Goal: Task Accomplishment & Management: Manage account settings

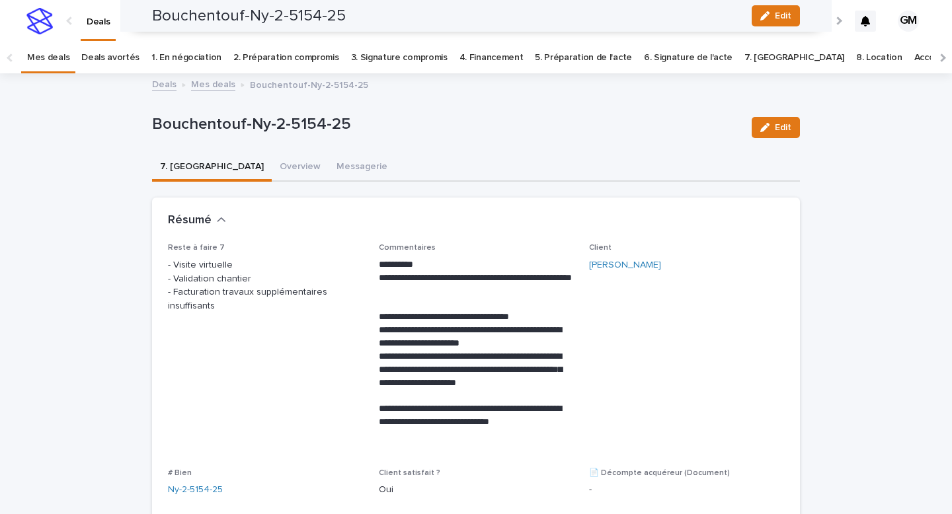
scroll to position [1432, 0]
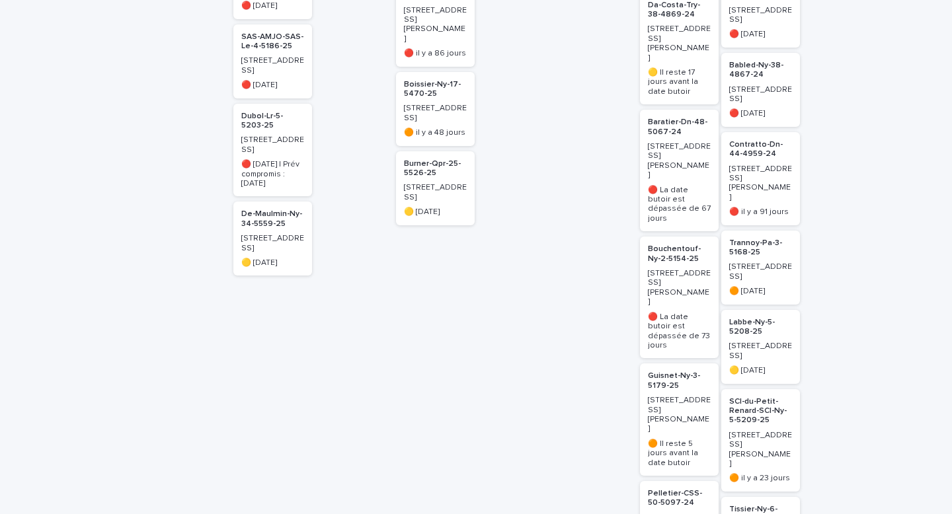
scroll to position [528, 0]
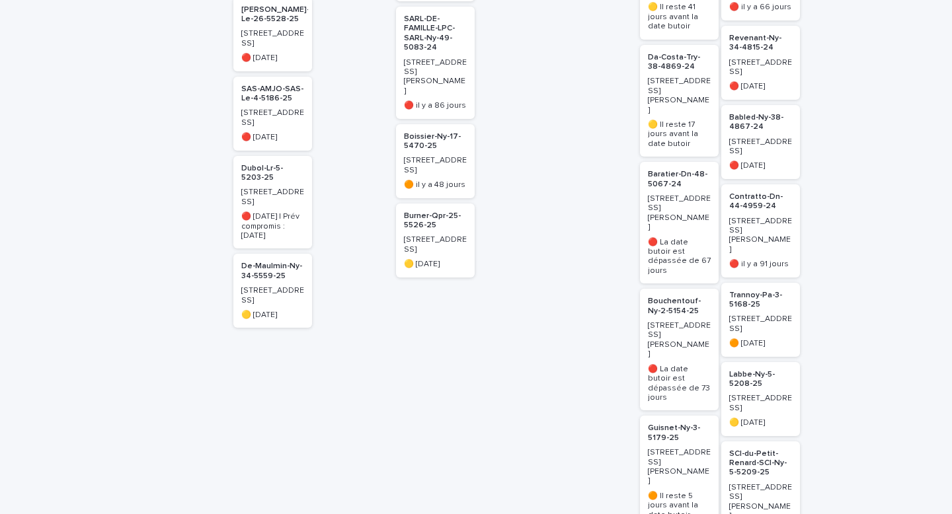
click at [666, 297] on p "Bouchentouf-Ny-2-5154-25" at bounding box center [679, 306] width 63 height 19
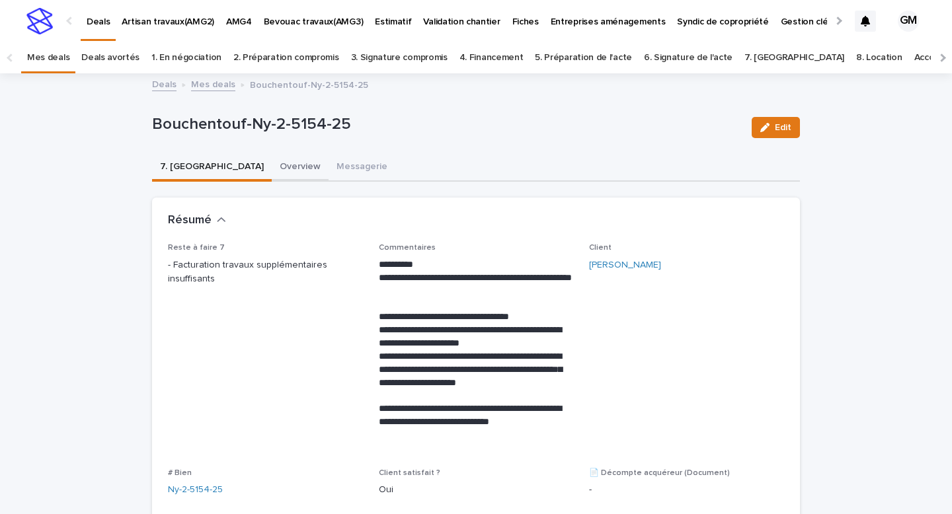
click at [272, 165] on button "Overview" at bounding box center [300, 168] width 57 height 28
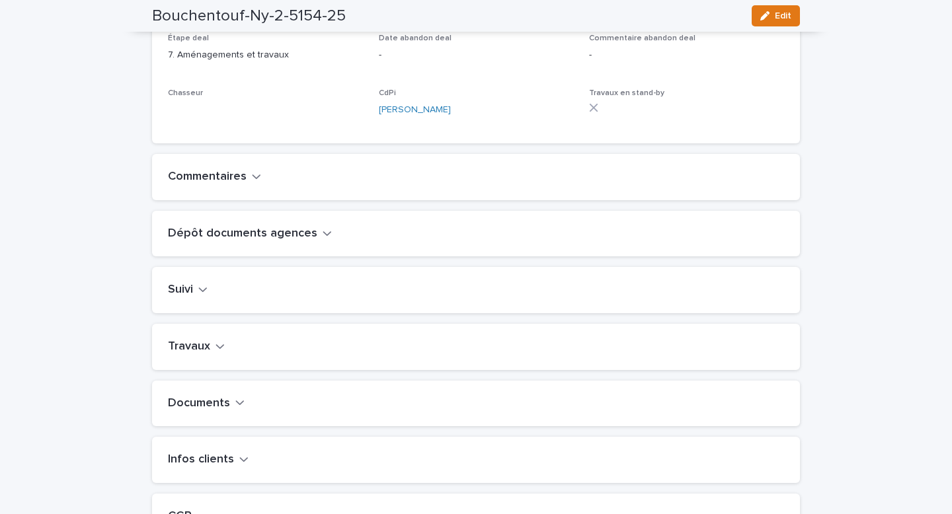
scroll to position [414, 0]
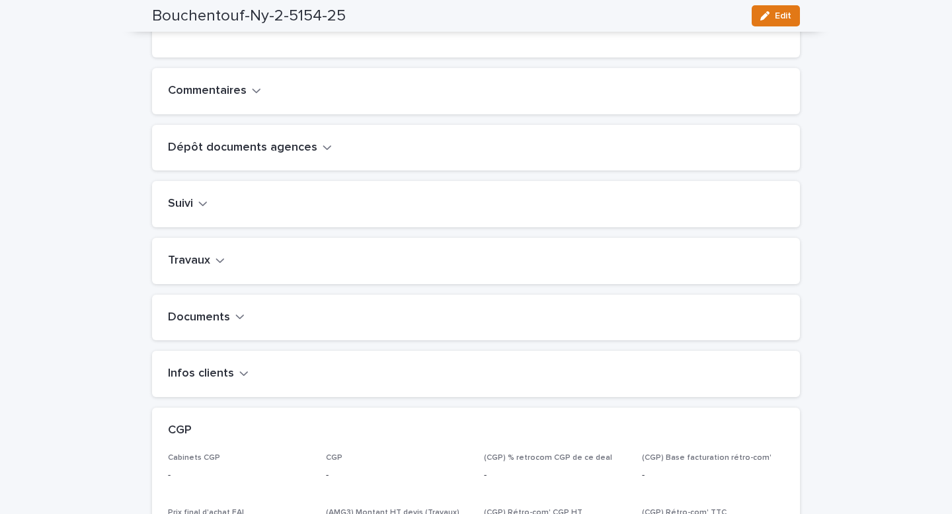
click at [206, 268] on h2 "Travaux" at bounding box center [189, 261] width 42 height 15
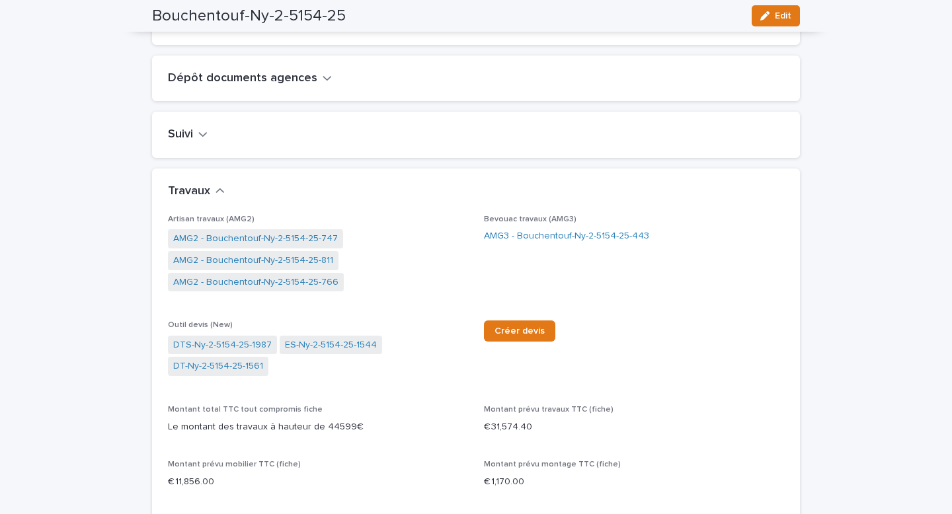
scroll to position [485, 0]
click at [270, 288] on link "AMG2 - Bouchentouf-Ny-2-5154-25-766" at bounding box center [255, 281] width 165 height 14
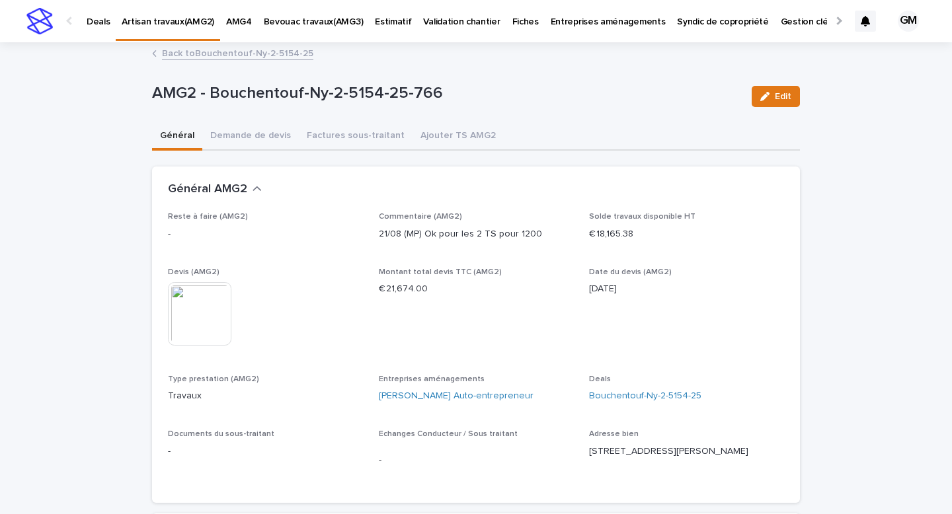
click at [173, 312] on img at bounding box center [199, 313] width 63 height 63
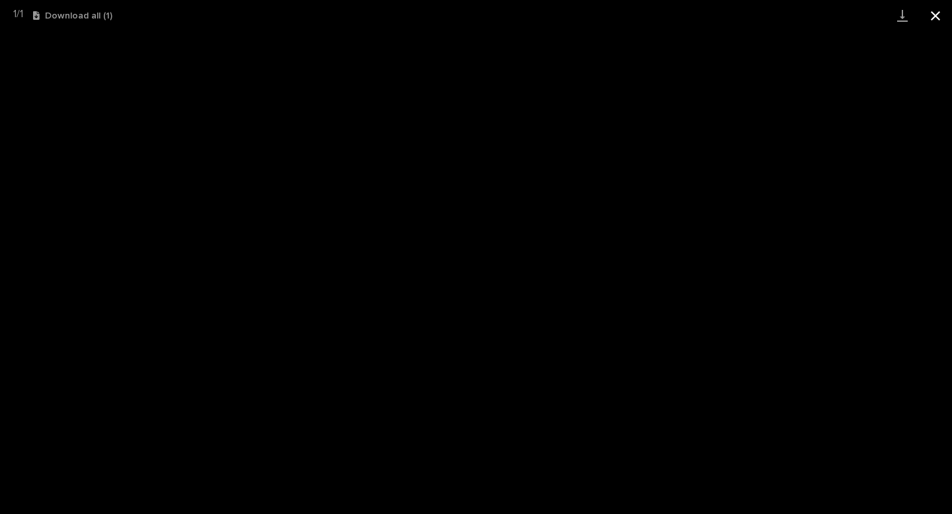
click at [943, 13] on button "Close gallery" at bounding box center [935, 15] width 33 height 31
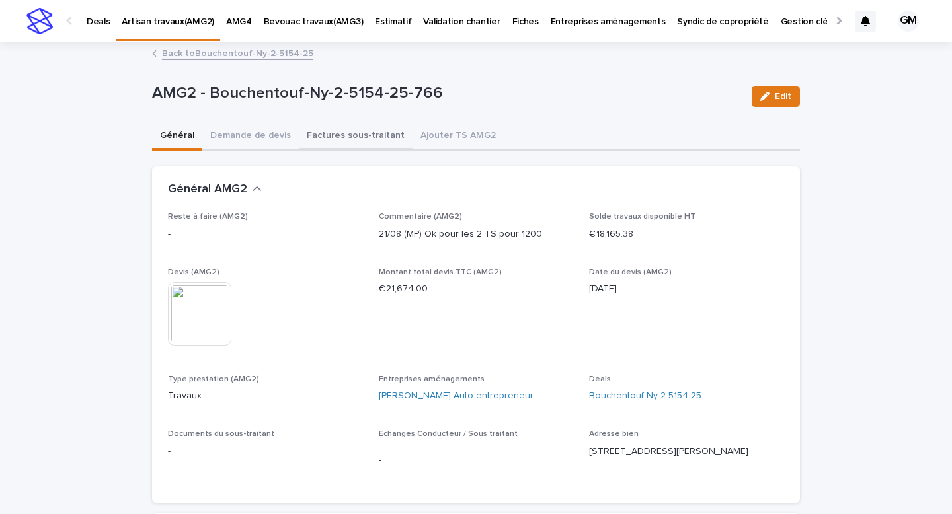
click at [340, 138] on button "Factures sous-traitant" at bounding box center [356, 137] width 114 height 28
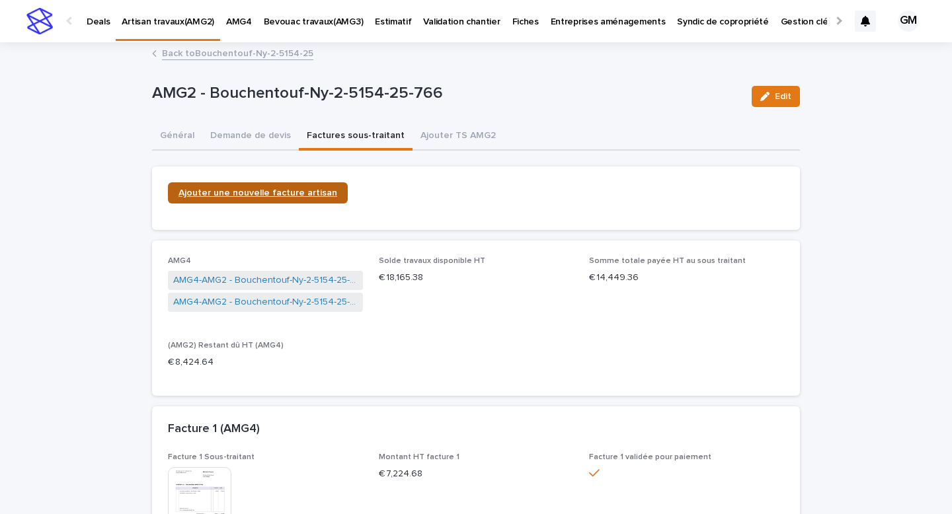
click at [280, 192] on span "Ajouter une nouvelle facture artisan" at bounding box center [257, 192] width 159 height 9
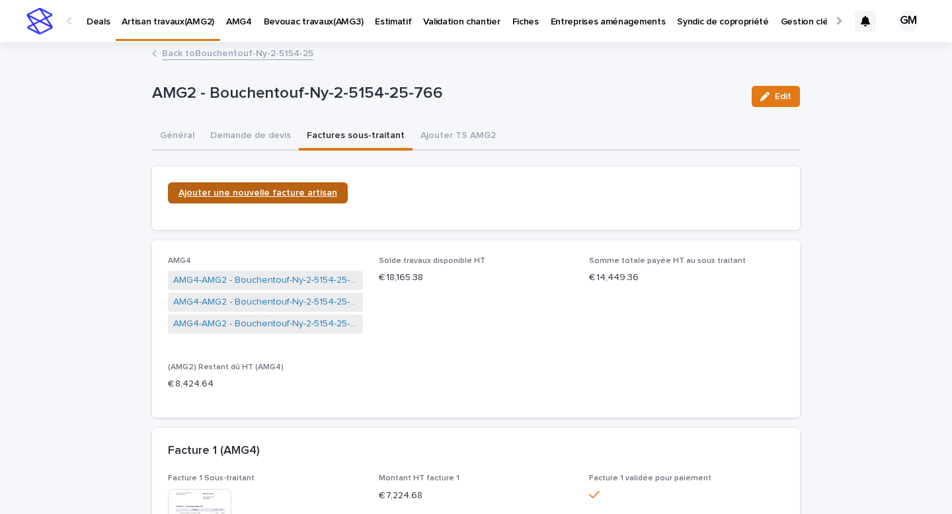
click at [258, 196] on span "Ajouter une nouvelle facture artisan" at bounding box center [257, 192] width 159 height 9
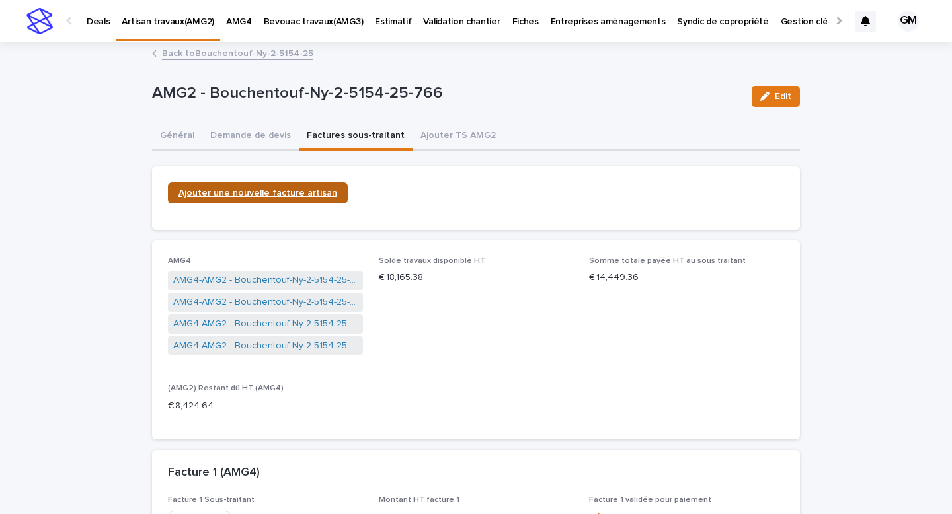
click at [303, 194] on span "Ajouter une nouvelle facture artisan" at bounding box center [257, 192] width 159 height 9
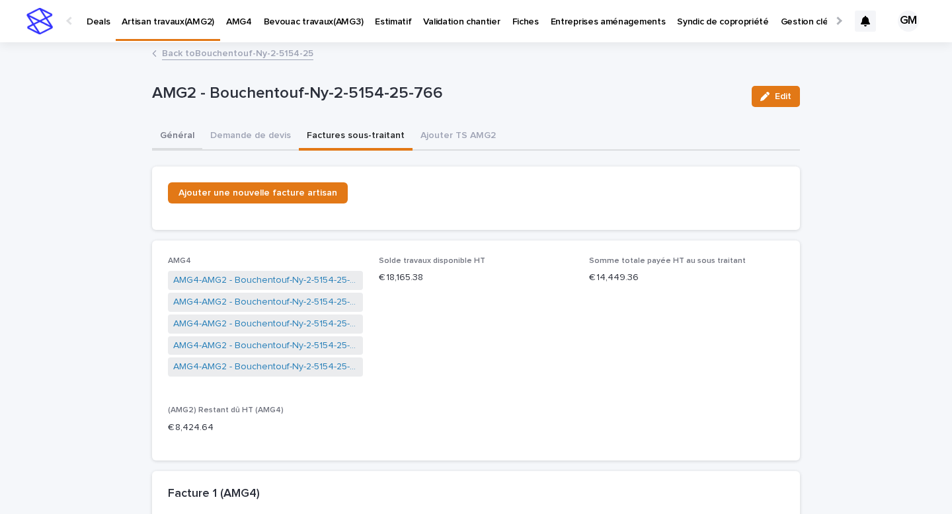
click at [164, 131] on button "Général" at bounding box center [177, 137] width 50 height 28
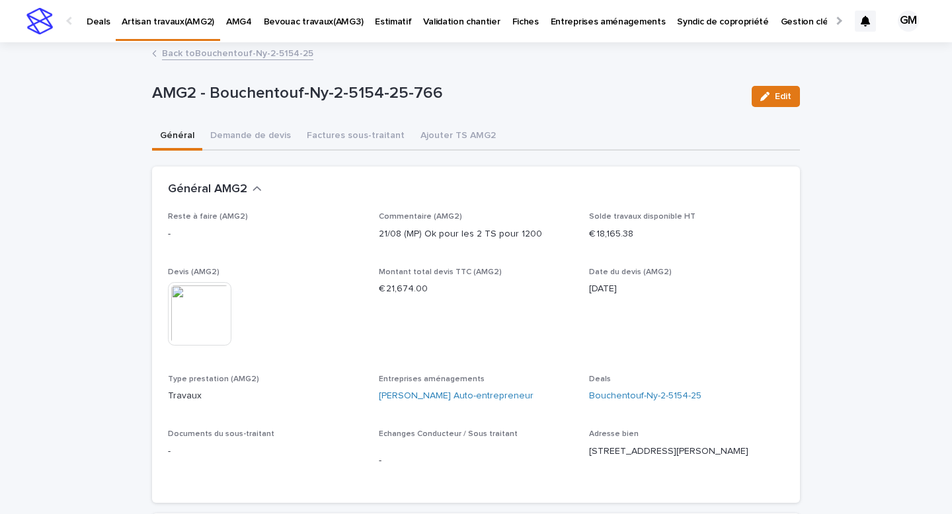
click at [222, 52] on link "Back to Bouchentouf-Ny-2-5154-25" at bounding box center [237, 52] width 151 height 15
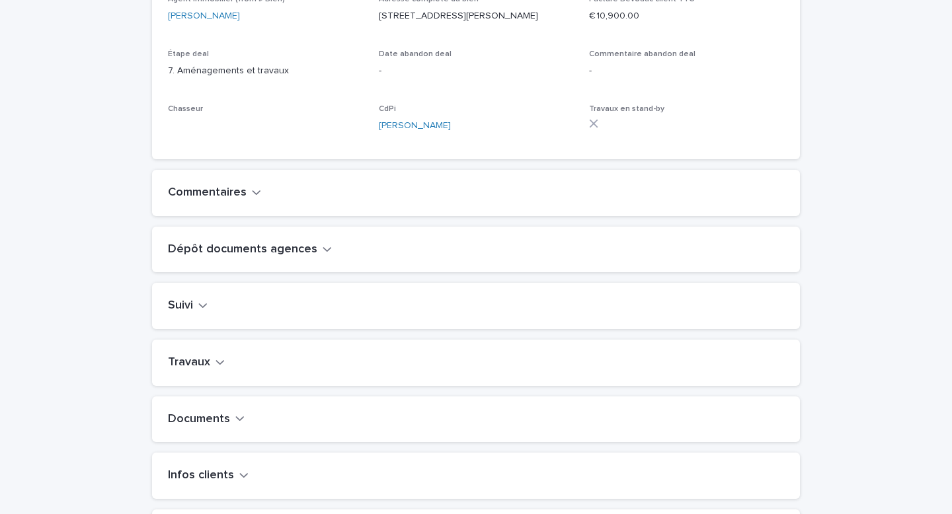
scroll to position [334, 0]
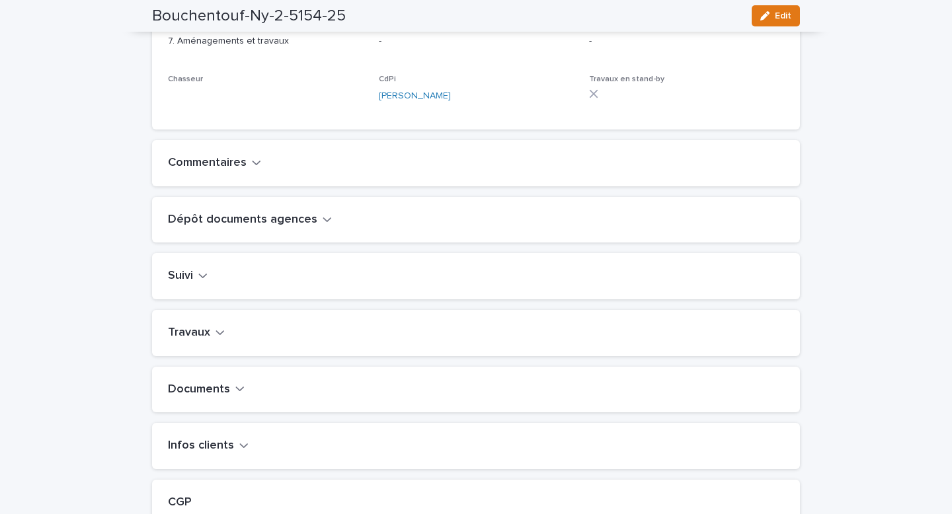
click at [206, 340] on h2 "Travaux" at bounding box center [189, 333] width 42 height 15
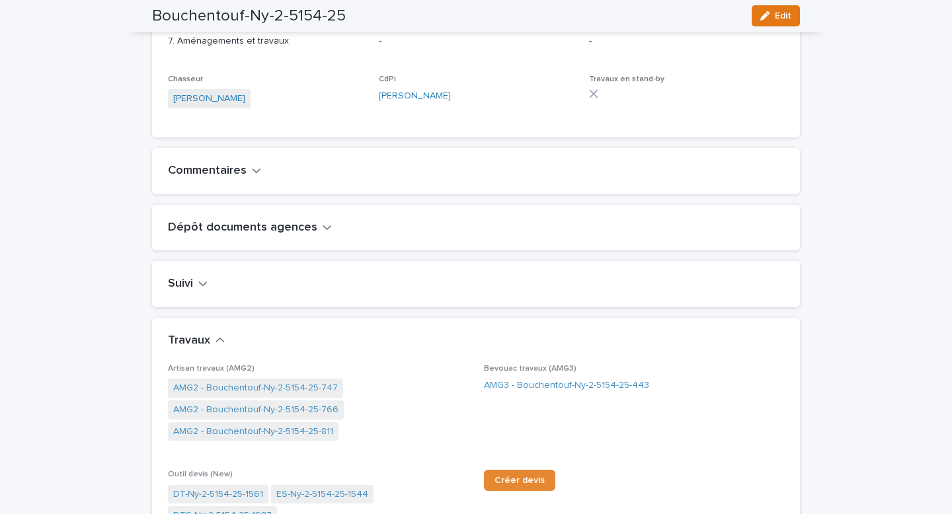
scroll to position [434, 0]
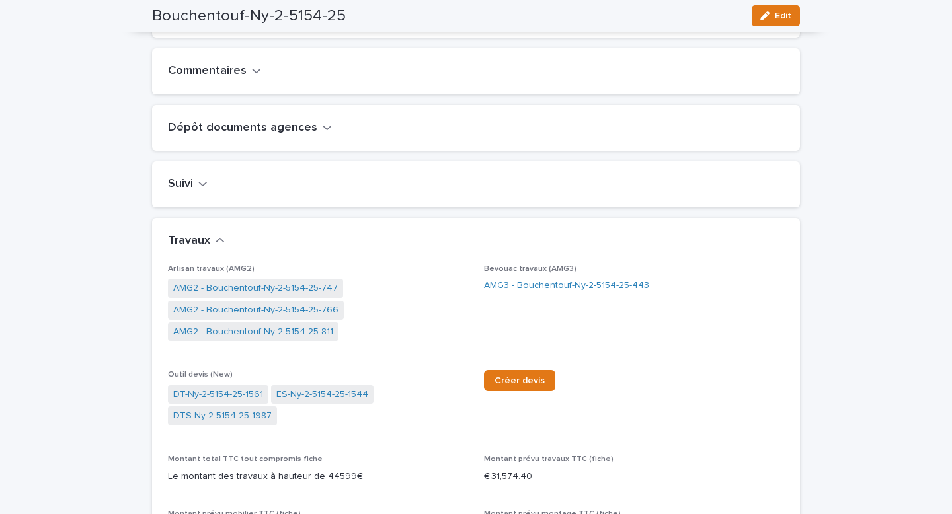
click at [520, 293] on link "AMG3 - Bouchentouf-Ny-2-5154-25-443" at bounding box center [566, 286] width 165 height 14
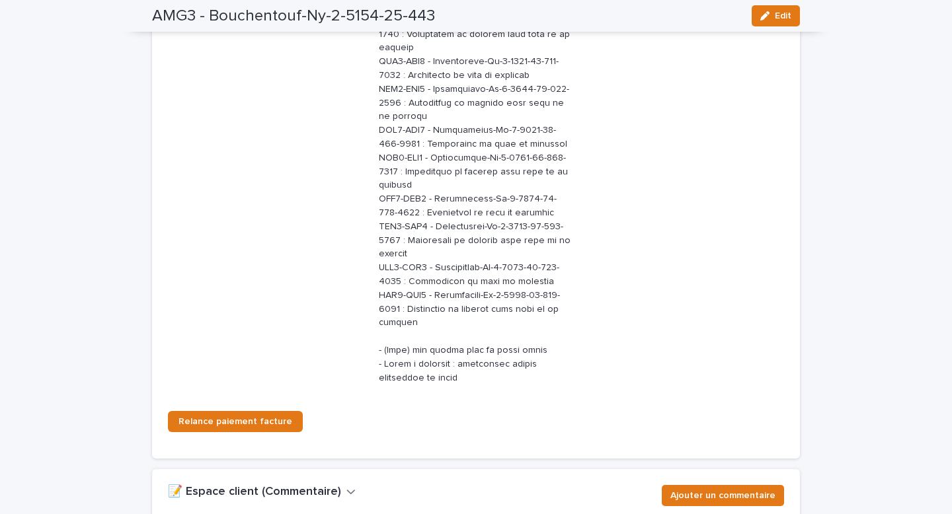
scroll to position [2349, 0]
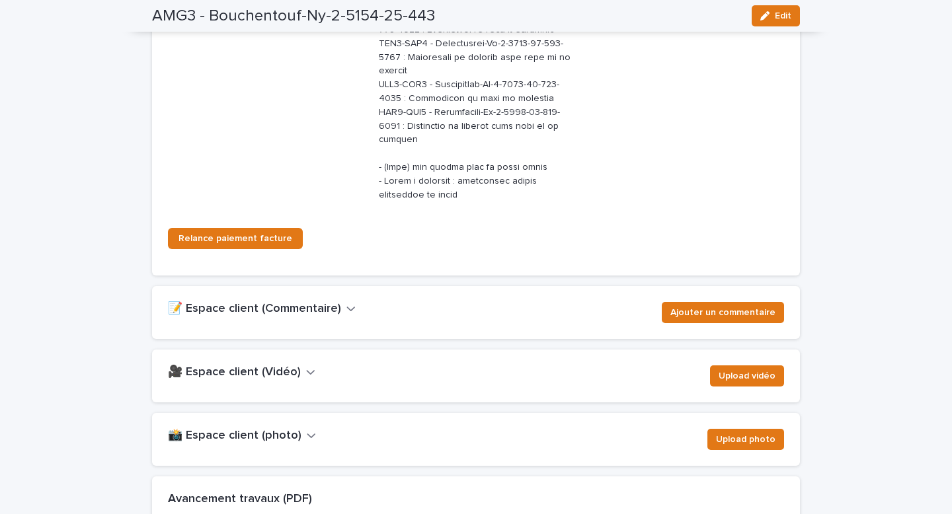
click at [295, 366] on button "🎥 Espace client (Vidéo)" at bounding box center [241, 373] width 147 height 15
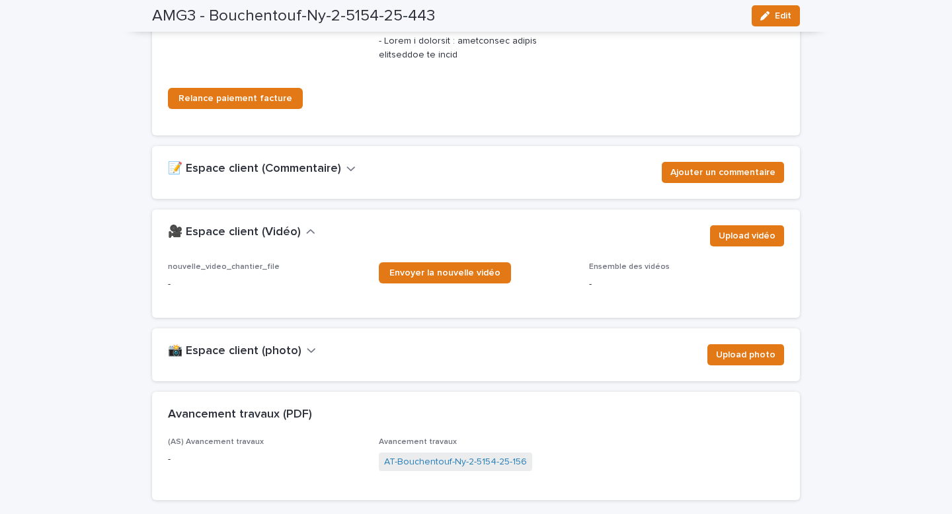
scroll to position [2502, 0]
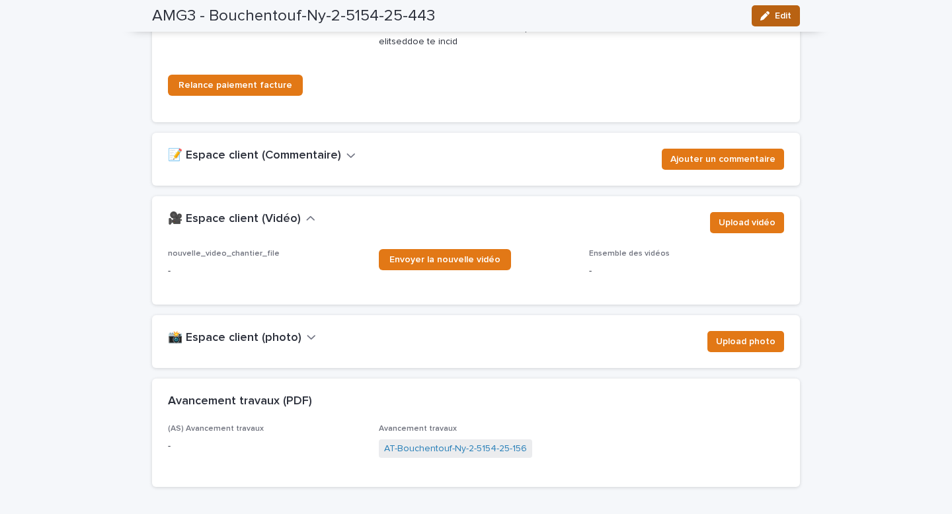
click at [771, 23] on button "Edit" at bounding box center [776, 15] width 48 height 21
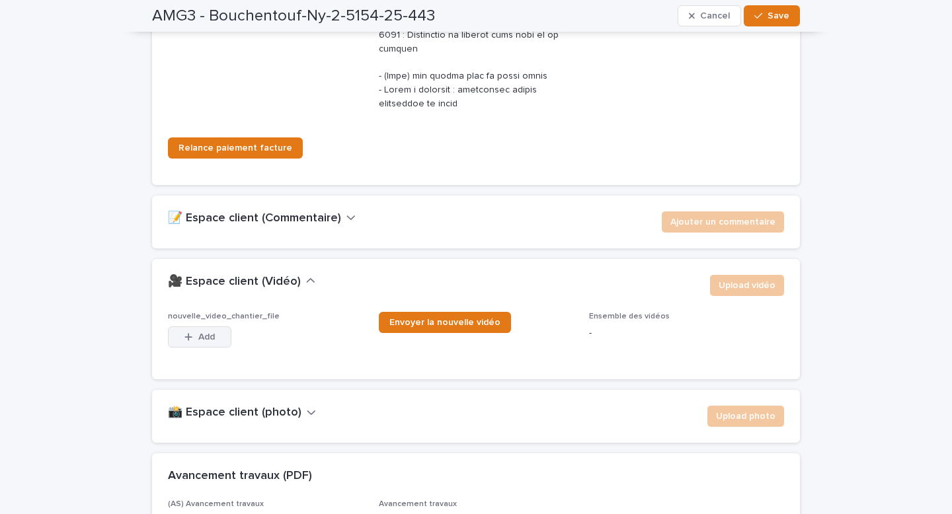
click at [221, 327] on button "Add" at bounding box center [199, 337] width 63 height 21
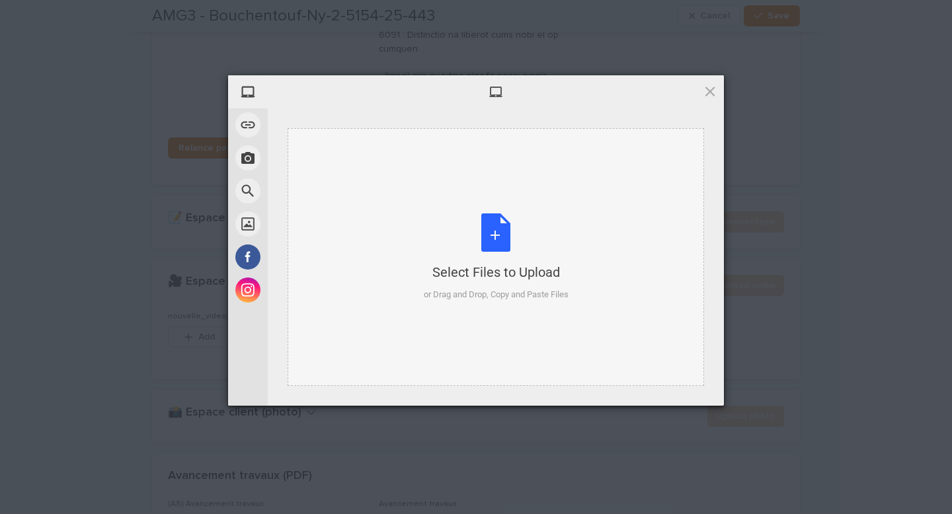
click at [478, 249] on div "Select Files to Upload or Drag and Drop, Copy and Paste Files" at bounding box center [496, 258] width 145 height 88
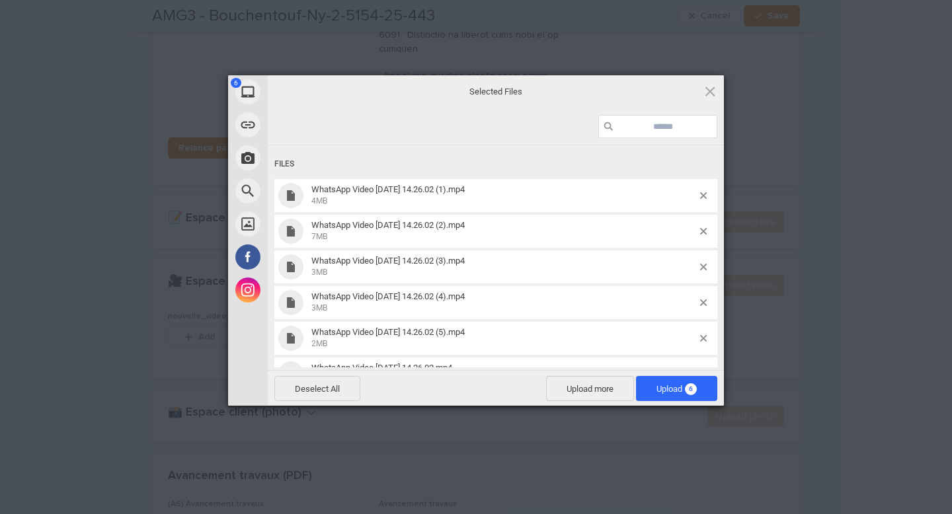
click at [693, 387] on span "6" at bounding box center [691, 389] width 12 height 12
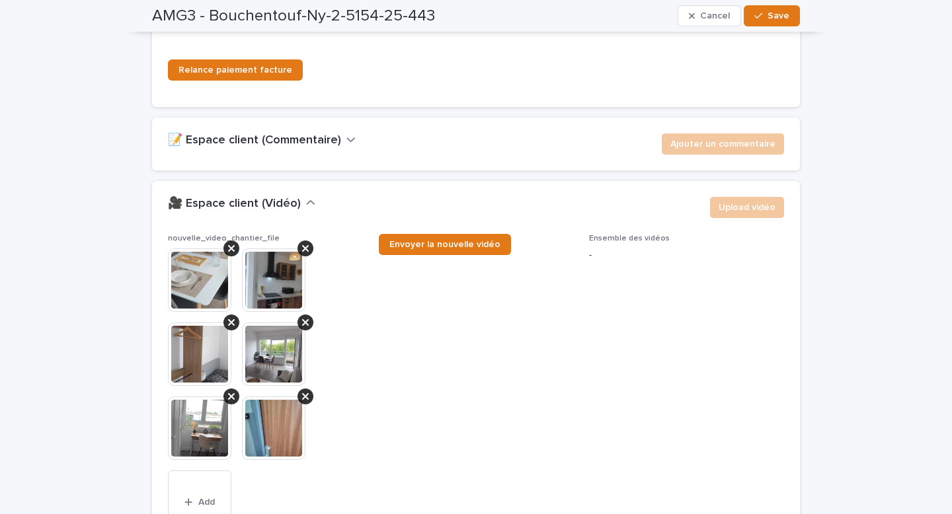
scroll to position [2588, 0]
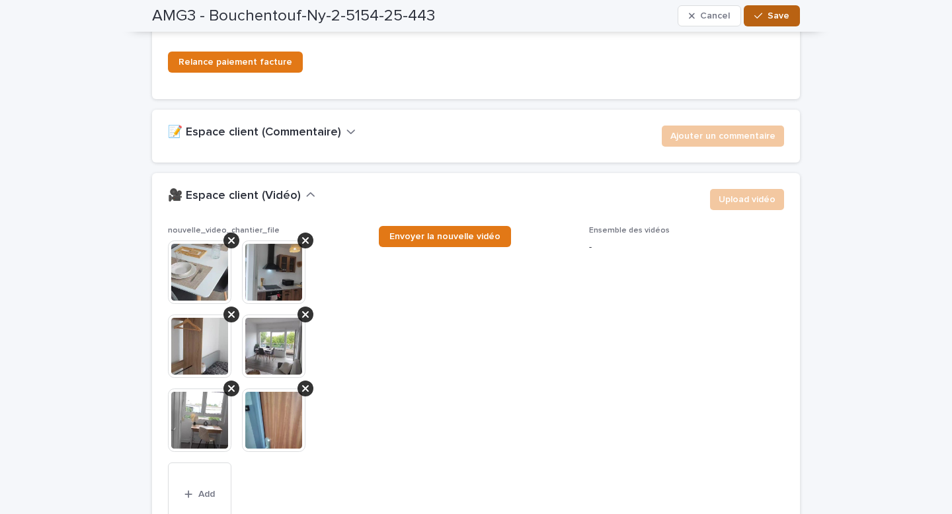
click at [789, 22] on button "Save" at bounding box center [772, 15] width 56 height 21
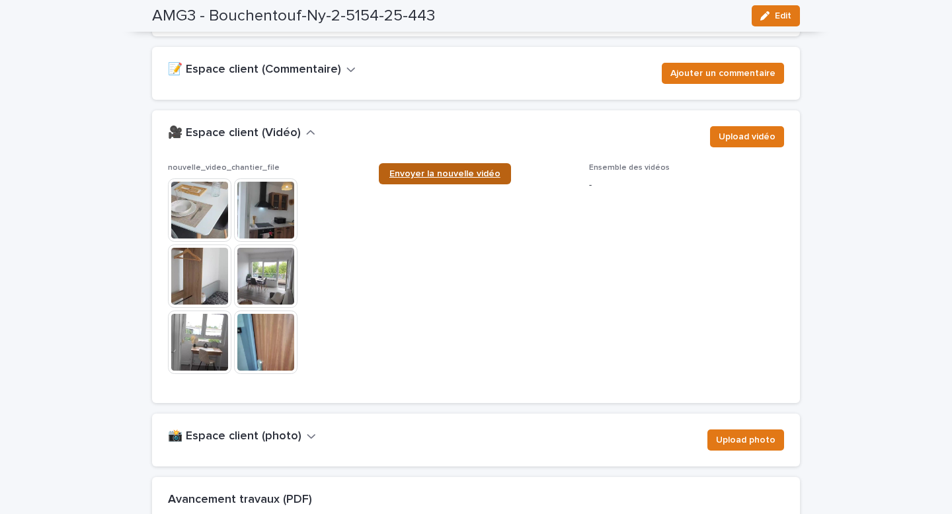
click at [447, 169] on span "Envoyer la nouvelle vidéo" at bounding box center [444, 173] width 111 height 9
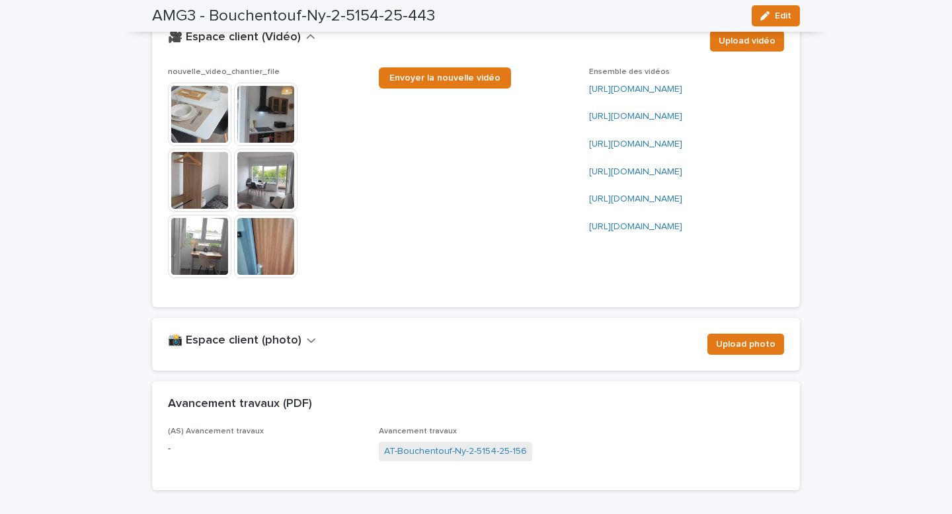
scroll to position [2863, 0]
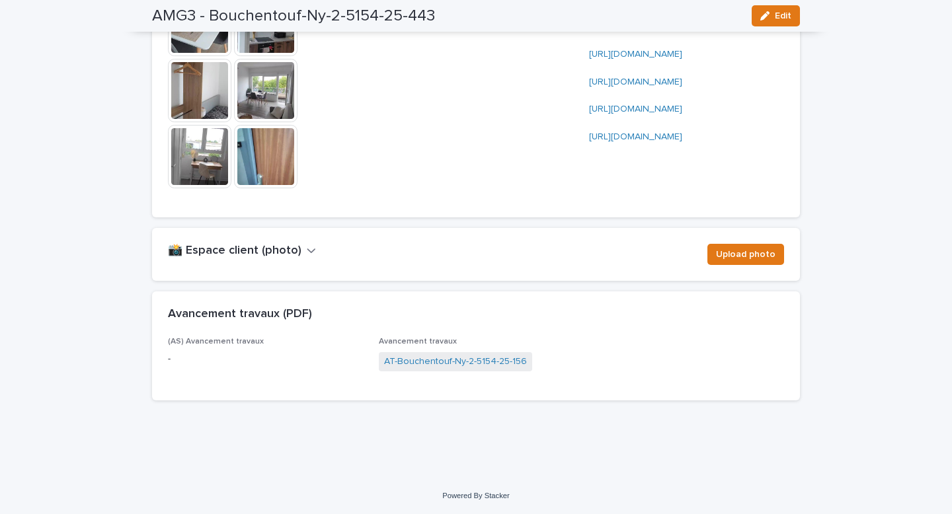
click at [307, 251] on icon "button" at bounding box center [311, 251] width 9 height 12
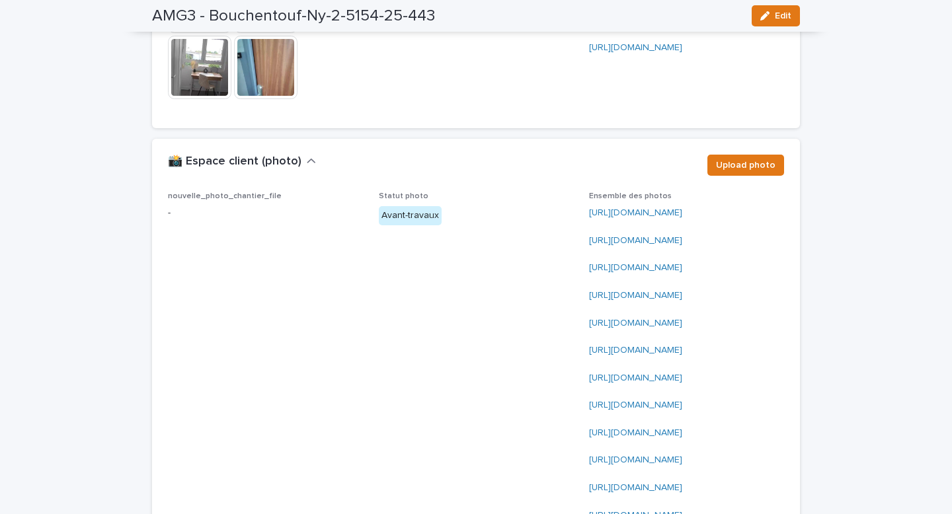
click at [771, 15] on div "button" at bounding box center [767, 15] width 15 height 9
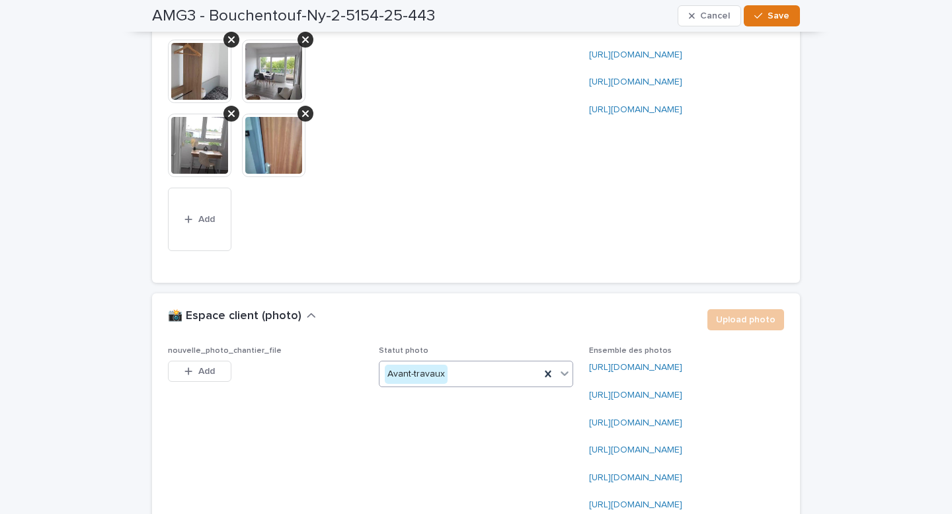
click at [569, 380] on icon at bounding box center [564, 373] width 13 height 13
click at [514, 424] on div "Fin-chantier" at bounding box center [476, 433] width 194 height 23
click at [213, 376] on span "Add" at bounding box center [206, 371] width 17 height 9
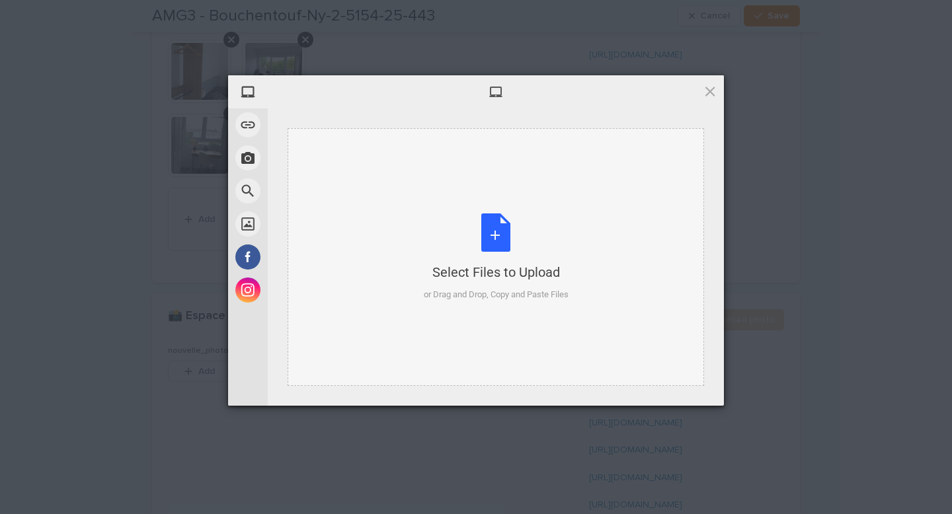
click at [516, 233] on div "Select Files to Upload or Drag and Drop, Copy and Paste Files" at bounding box center [496, 258] width 145 height 88
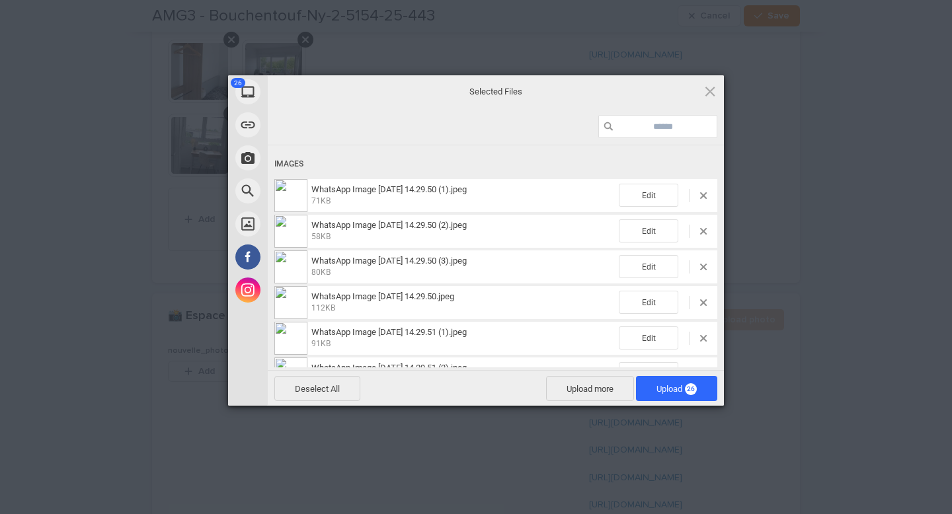
click at [694, 391] on span "26" at bounding box center [691, 389] width 12 height 12
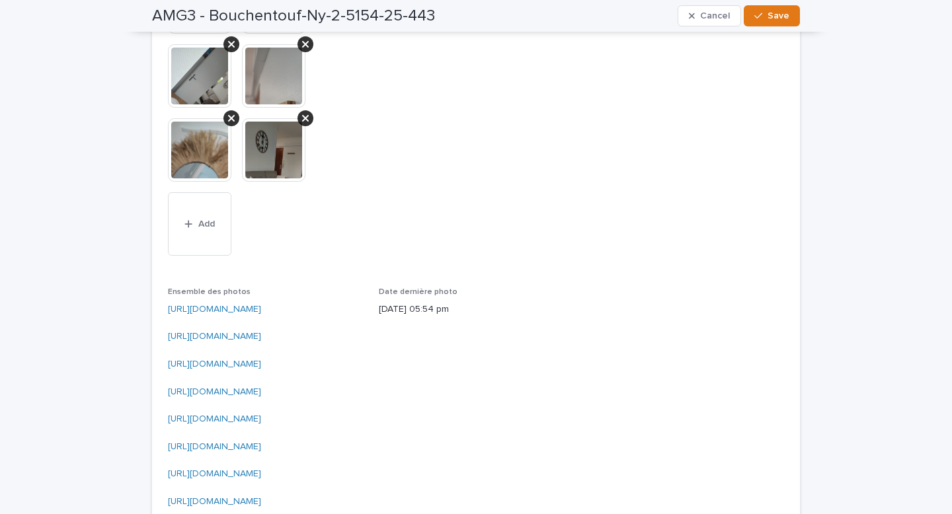
scroll to position [3998, 0]
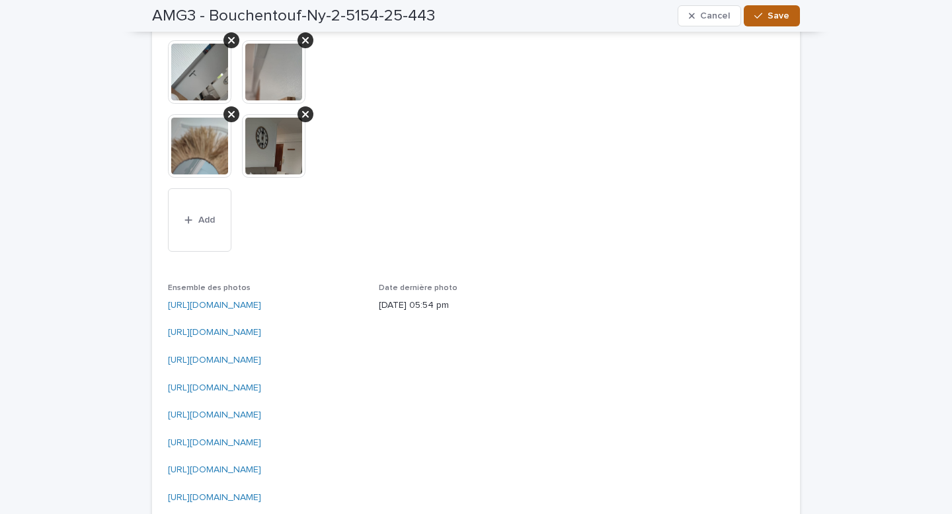
click at [774, 19] on span "Save" at bounding box center [779, 15] width 22 height 9
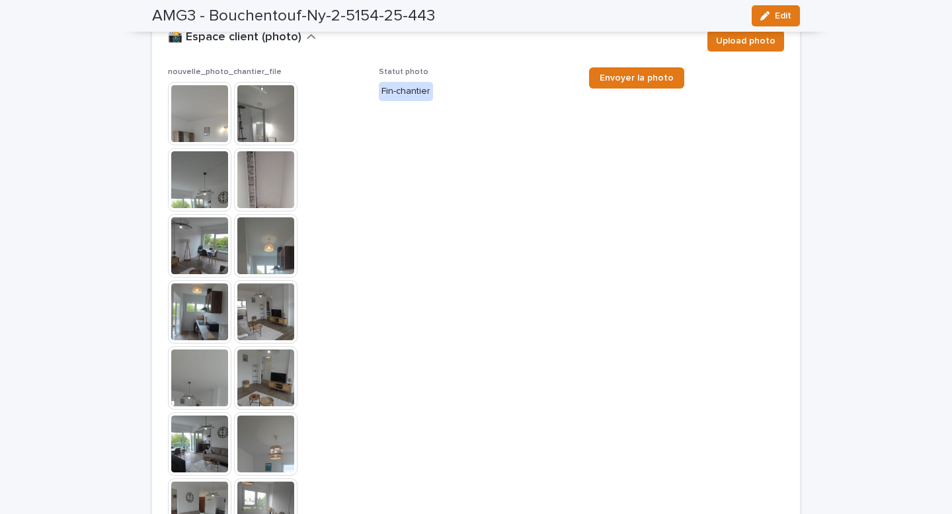
scroll to position [3054, 0]
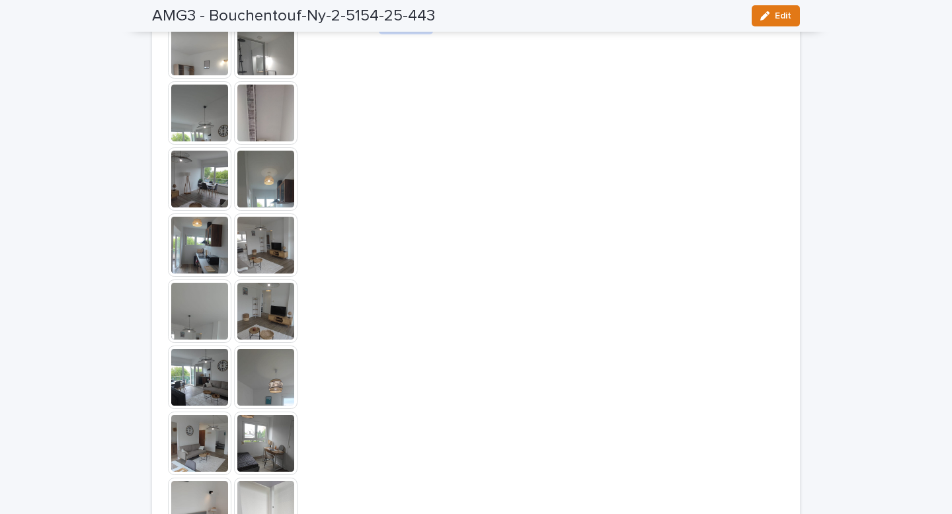
click at [633, 22] on link "Envoyer la photo" at bounding box center [636, 11] width 95 height 21
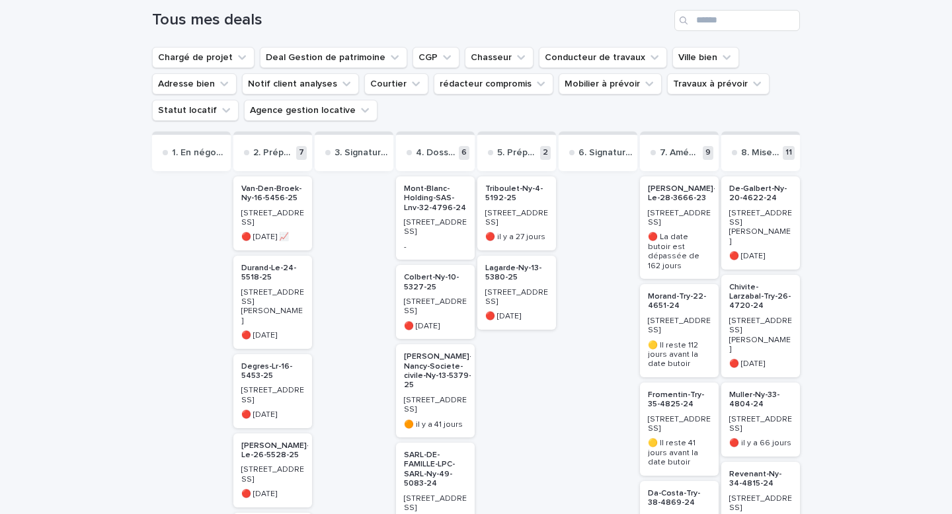
scroll to position [93, 0]
click at [501, 272] on p "Lagarde-Ny-13-5380-25" at bounding box center [516, 271] width 63 height 19
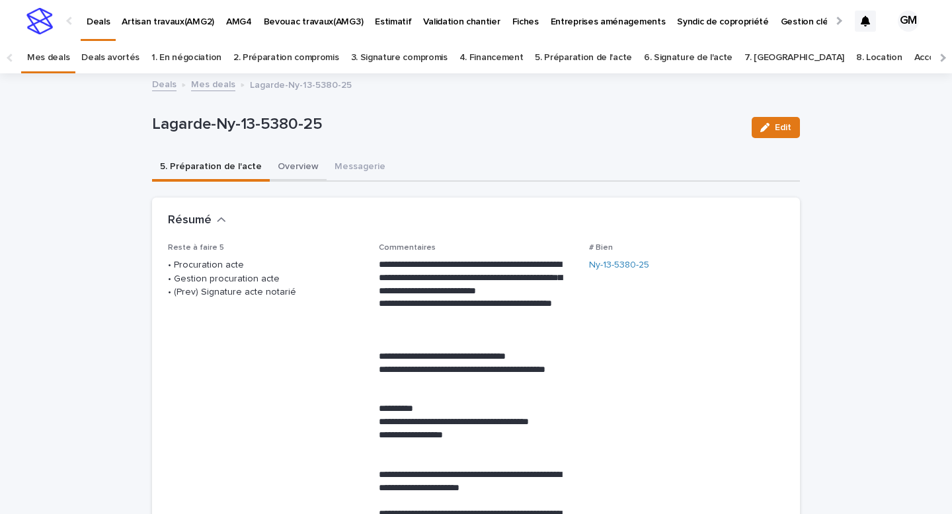
click at [288, 161] on button "Overview" at bounding box center [298, 168] width 57 height 28
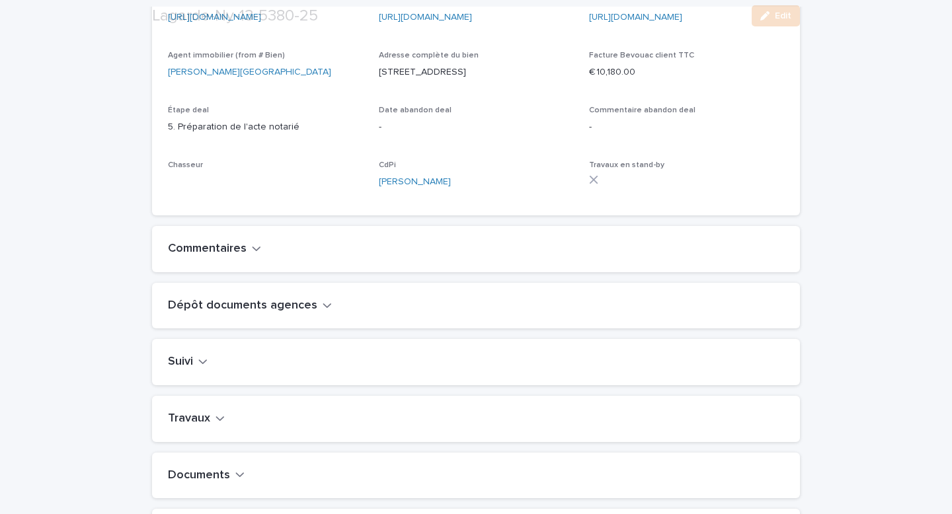
scroll to position [407, 0]
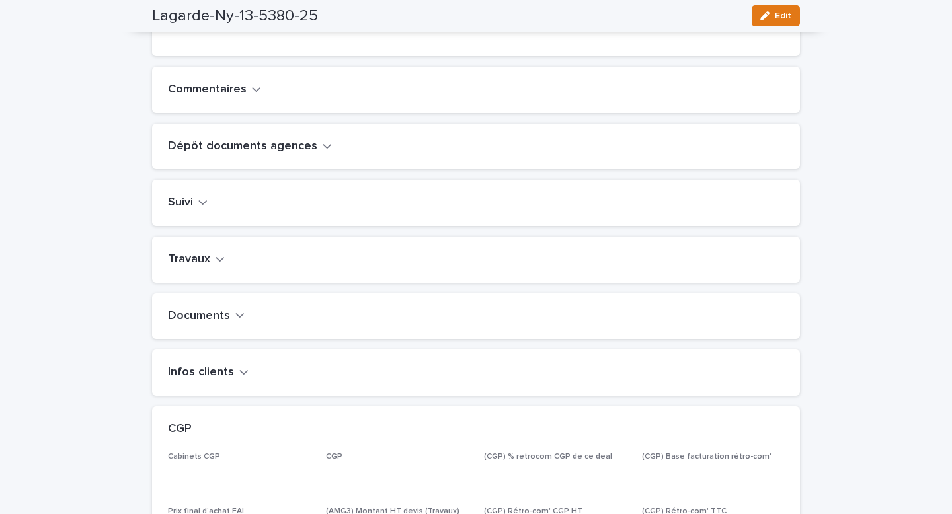
click at [214, 267] on button "Travaux" at bounding box center [196, 260] width 57 height 15
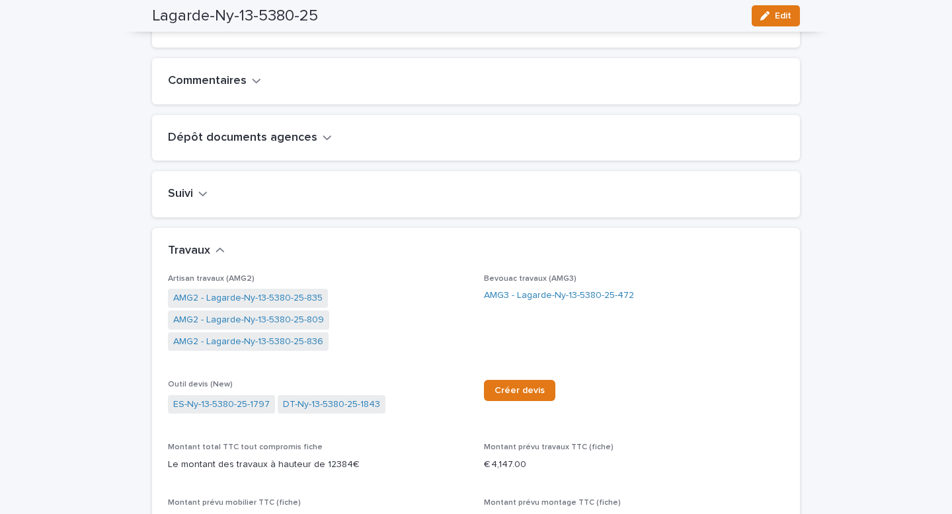
scroll to position [426, 0]
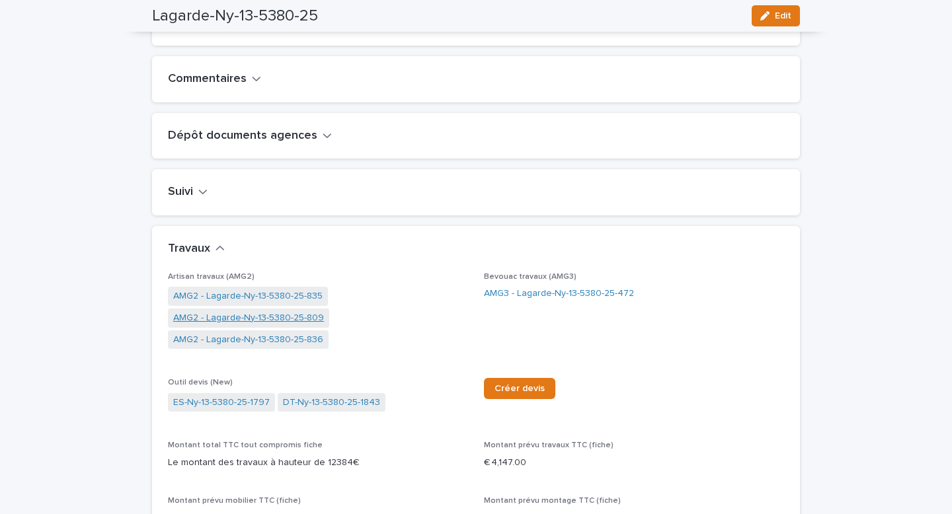
click at [279, 325] on link "AMG2 - Lagarde-Ny-13-5380-25-809" at bounding box center [248, 318] width 151 height 14
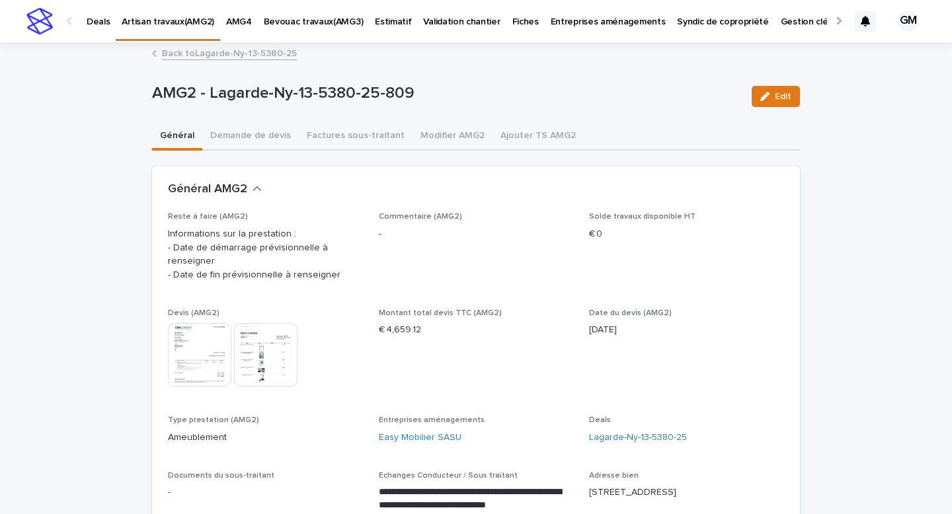
click at [188, 52] on link "Back to Lagarde-Ny-13-5380-25" at bounding box center [229, 52] width 135 height 15
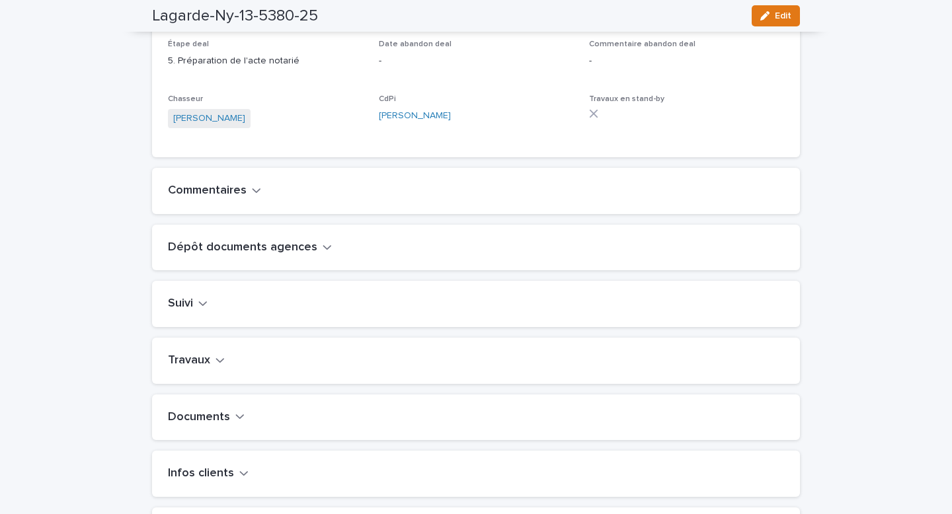
scroll to position [402, 0]
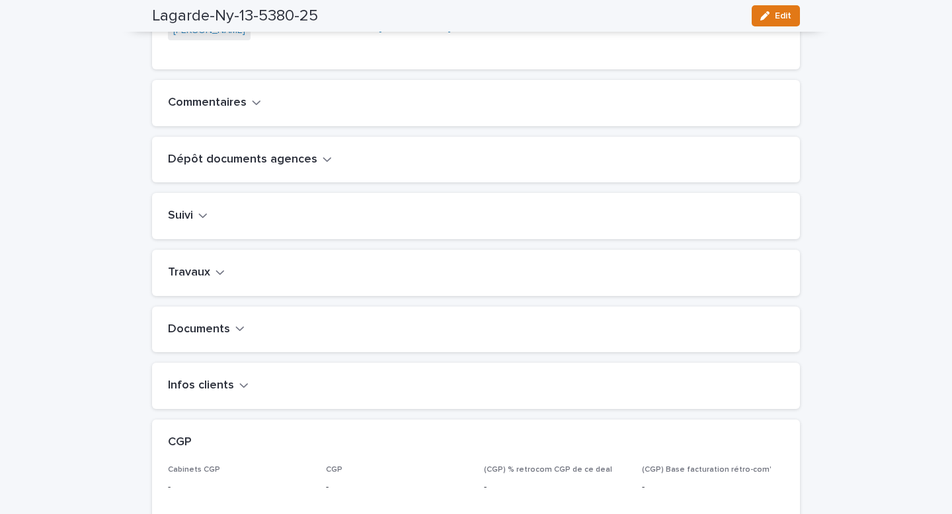
click at [212, 296] on div "Travaux" at bounding box center [476, 273] width 648 height 46
click at [216, 275] on icon "button" at bounding box center [220, 272] width 8 height 5
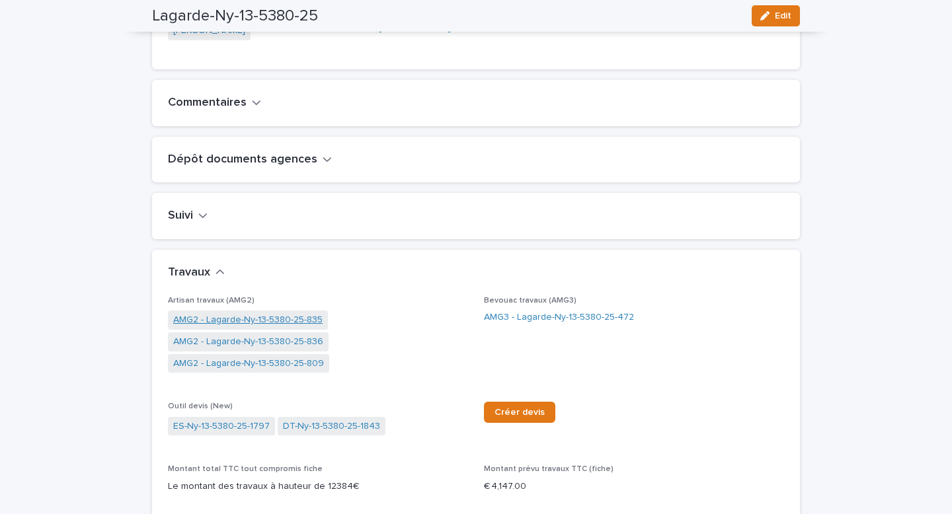
click at [246, 327] on link "AMG2 - Lagarde-Ny-13-5380-25-835" at bounding box center [247, 320] width 149 height 14
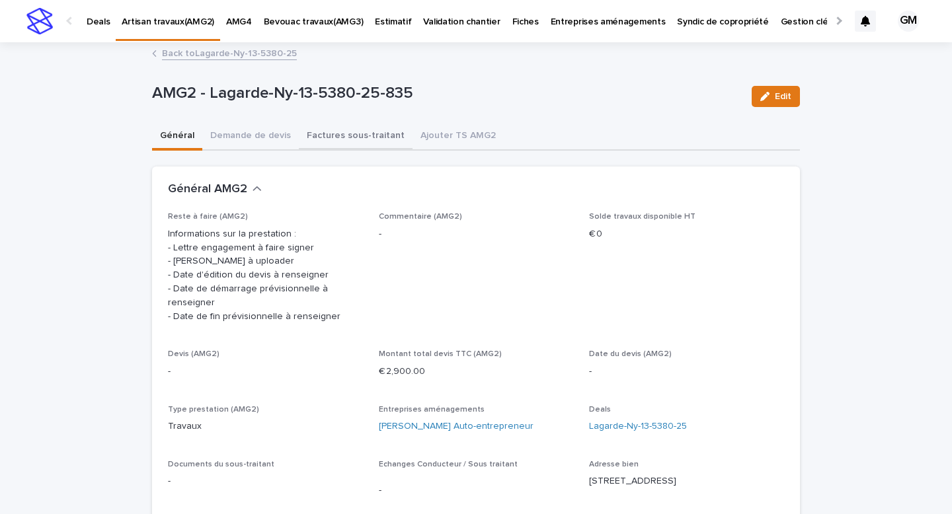
click at [353, 138] on button "Factures sous-traitant" at bounding box center [356, 137] width 114 height 28
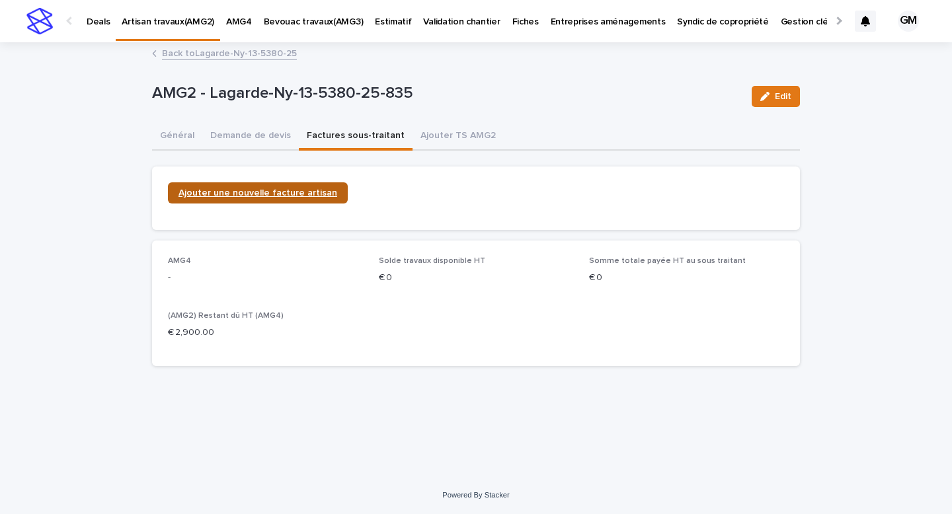
click at [263, 198] on link "Ajouter une nouvelle facture artisan" at bounding box center [258, 192] width 180 height 21
click at [180, 135] on button "Général" at bounding box center [177, 137] width 50 height 28
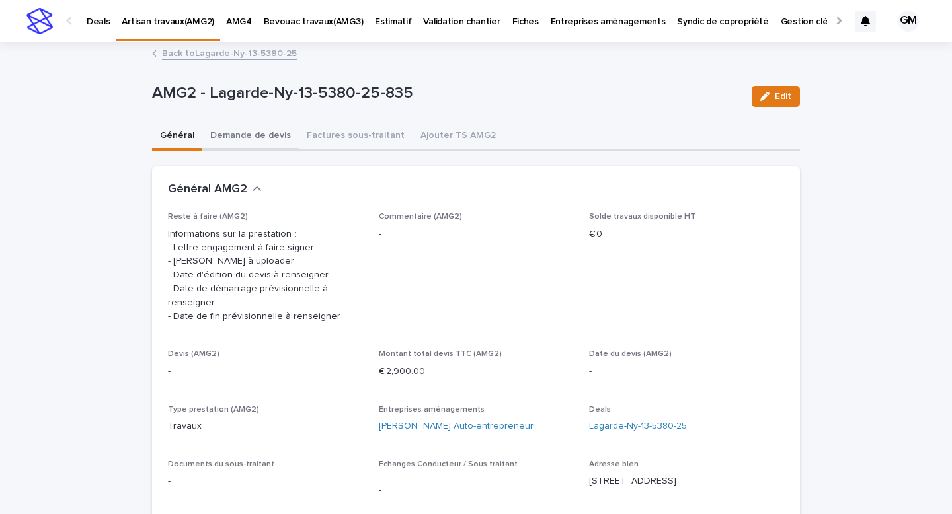
click at [257, 136] on button "Demande de devis" at bounding box center [250, 137] width 97 height 28
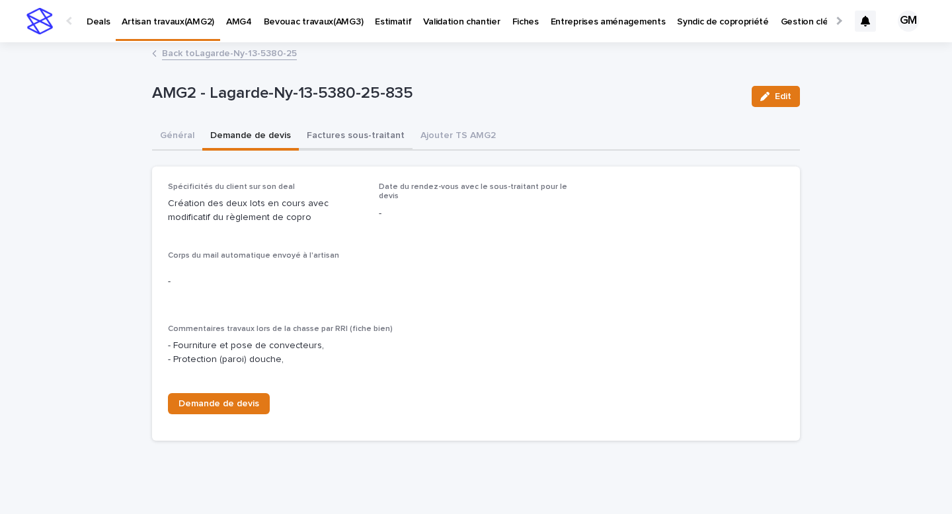
click at [352, 139] on button "Factures sous-traitant" at bounding box center [356, 137] width 114 height 28
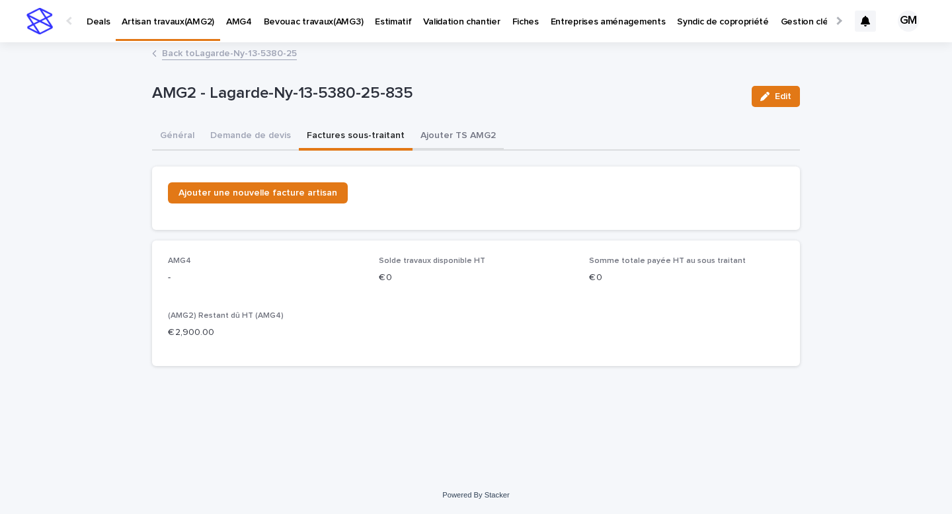
click at [435, 146] on button "Ajouter TS AMG2" at bounding box center [458, 137] width 91 height 28
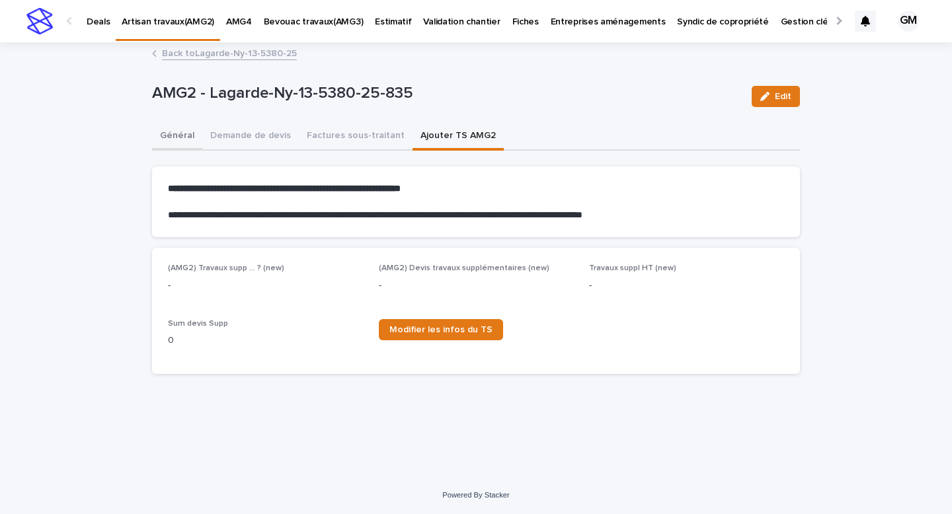
click at [174, 148] on button "Général" at bounding box center [177, 137] width 50 height 28
